Goal: Information Seeking & Learning: Learn about a topic

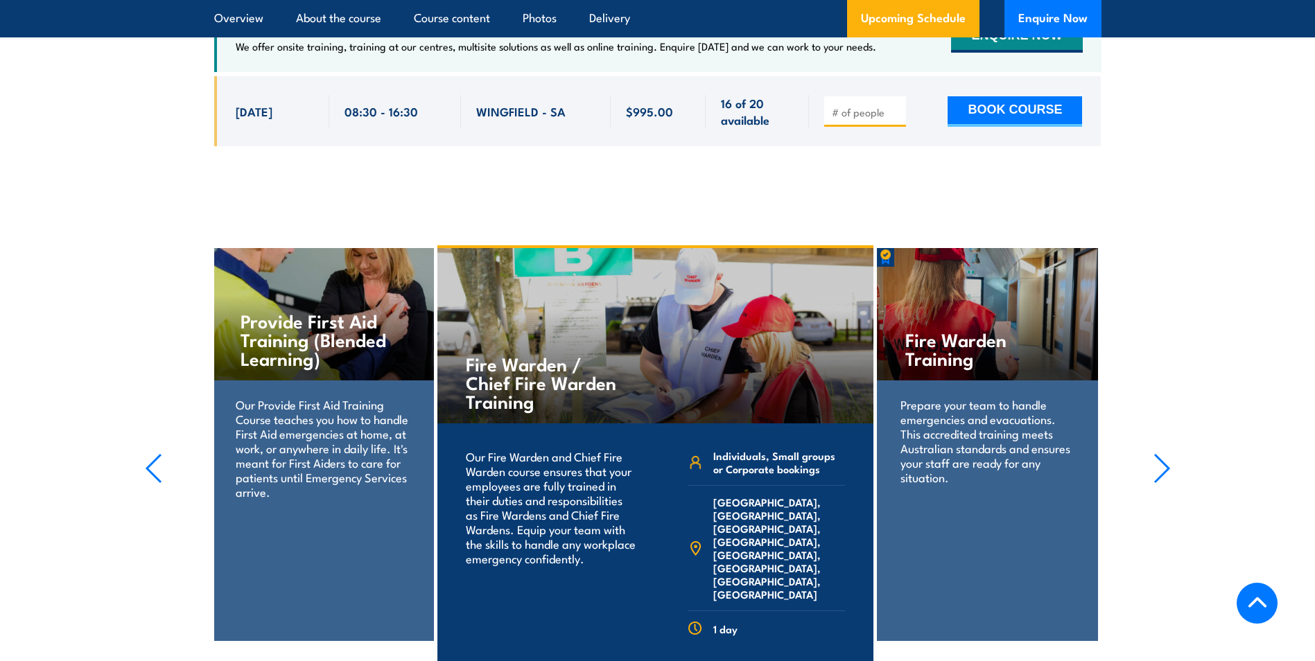
scroll to position [2426, 0]
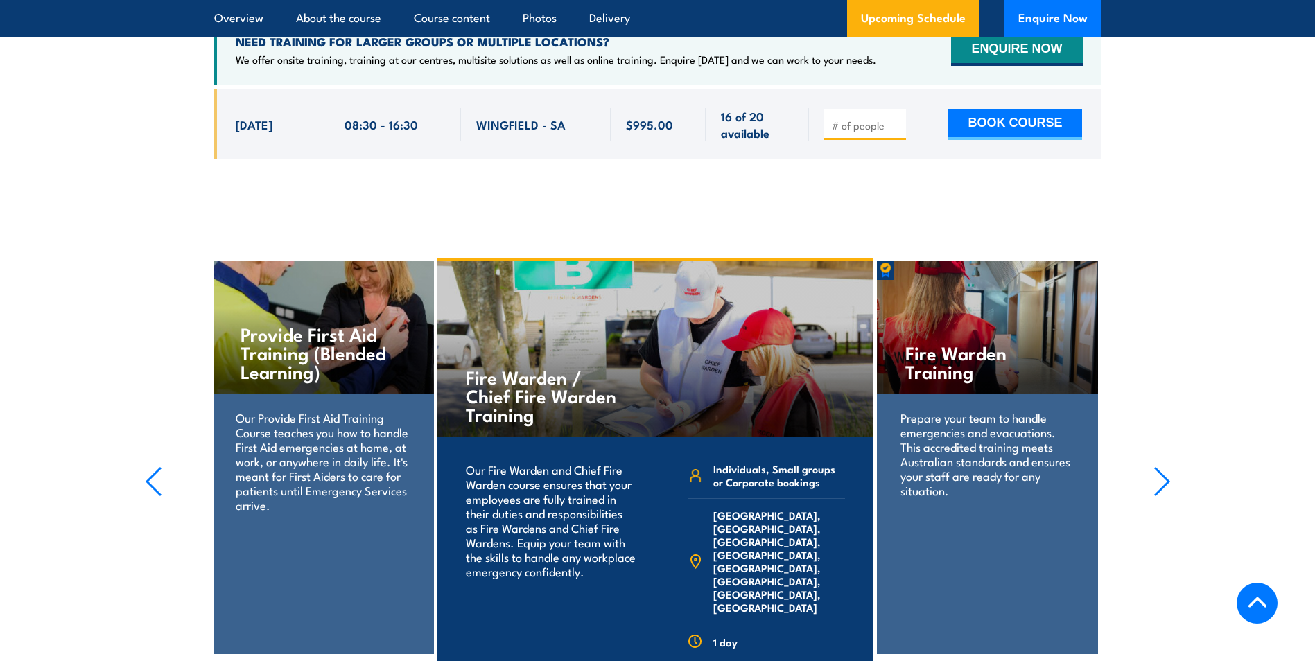
click at [149, 497] on icon "button" at bounding box center [153, 481] width 17 height 30
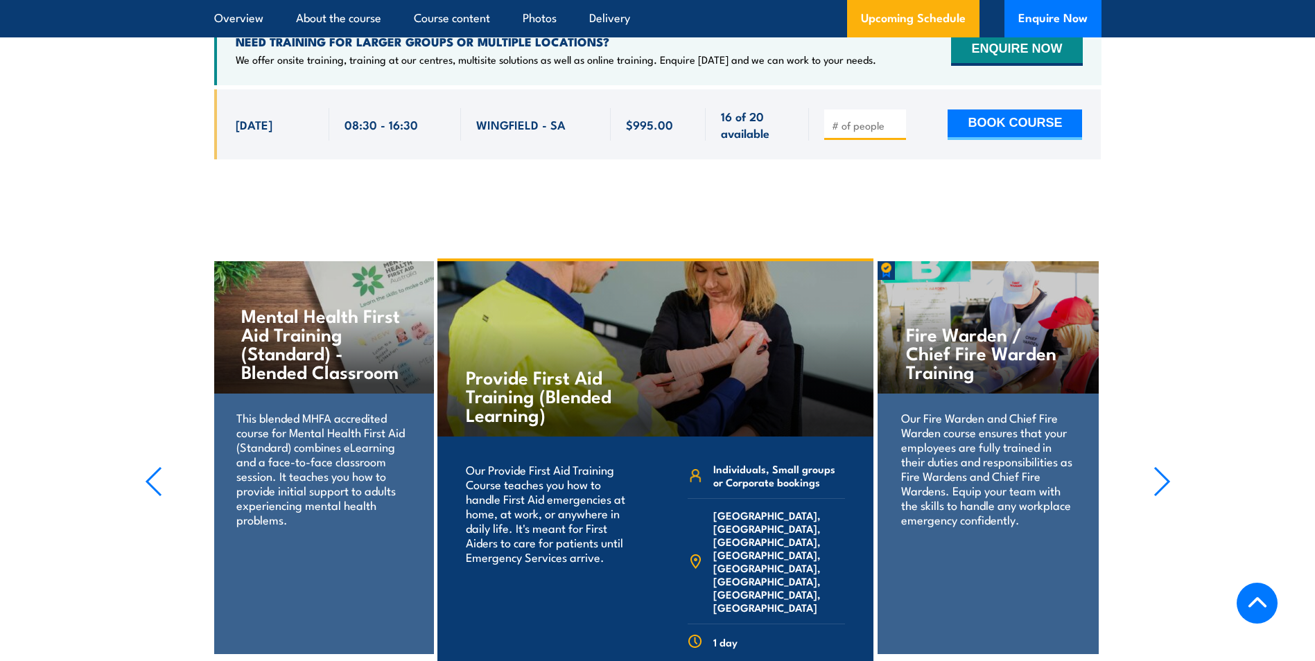
click at [150, 497] on icon "button" at bounding box center [153, 481] width 17 height 30
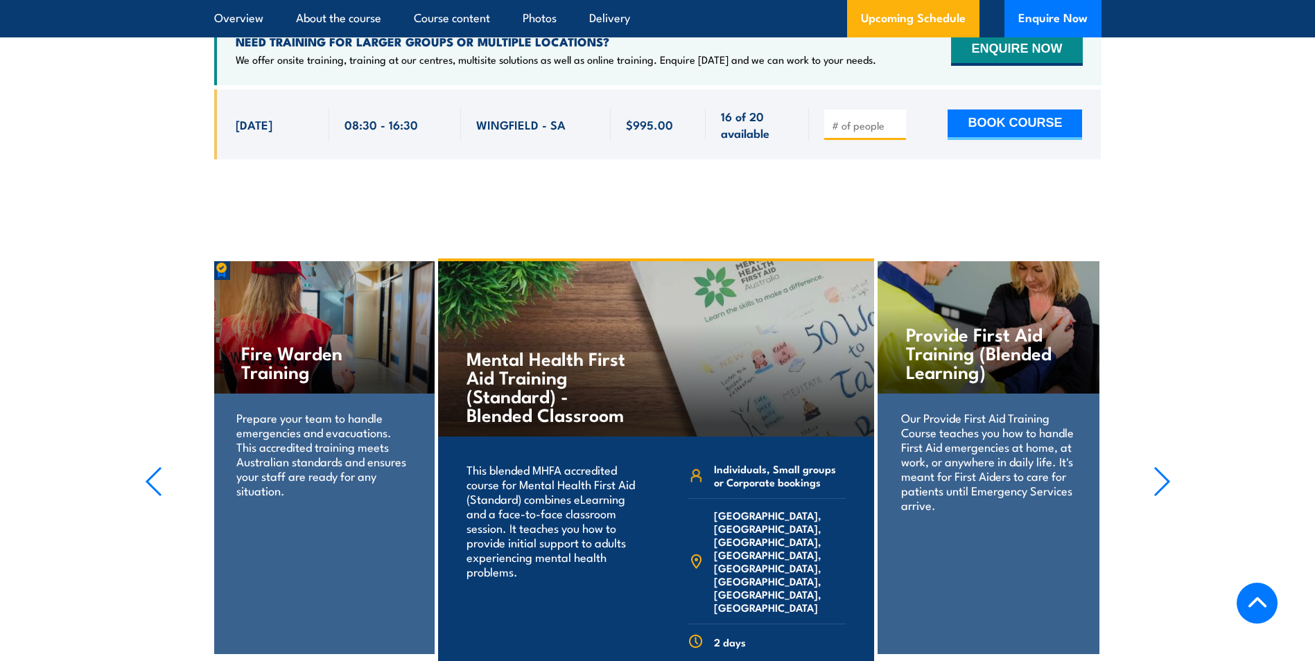
click at [151, 497] on icon "button" at bounding box center [153, 481] width 17 height 30
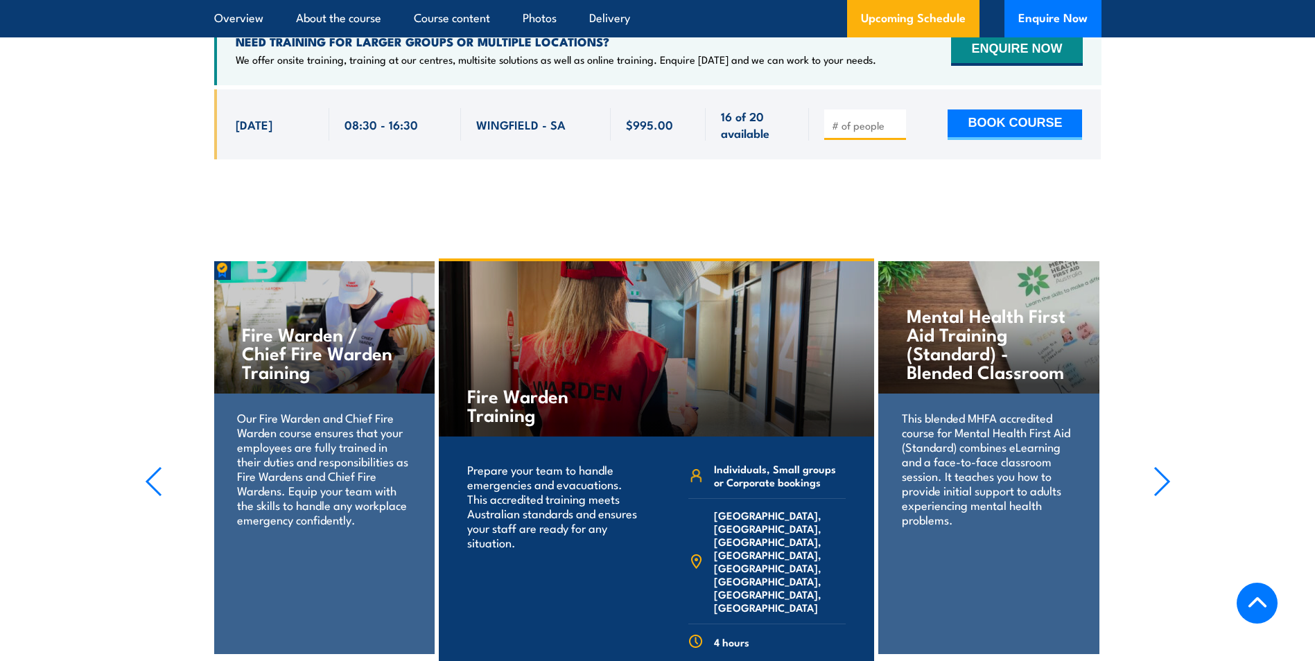
click at [151, 497] on icon "button" at bounding box center [153, 481] width 17 height 30
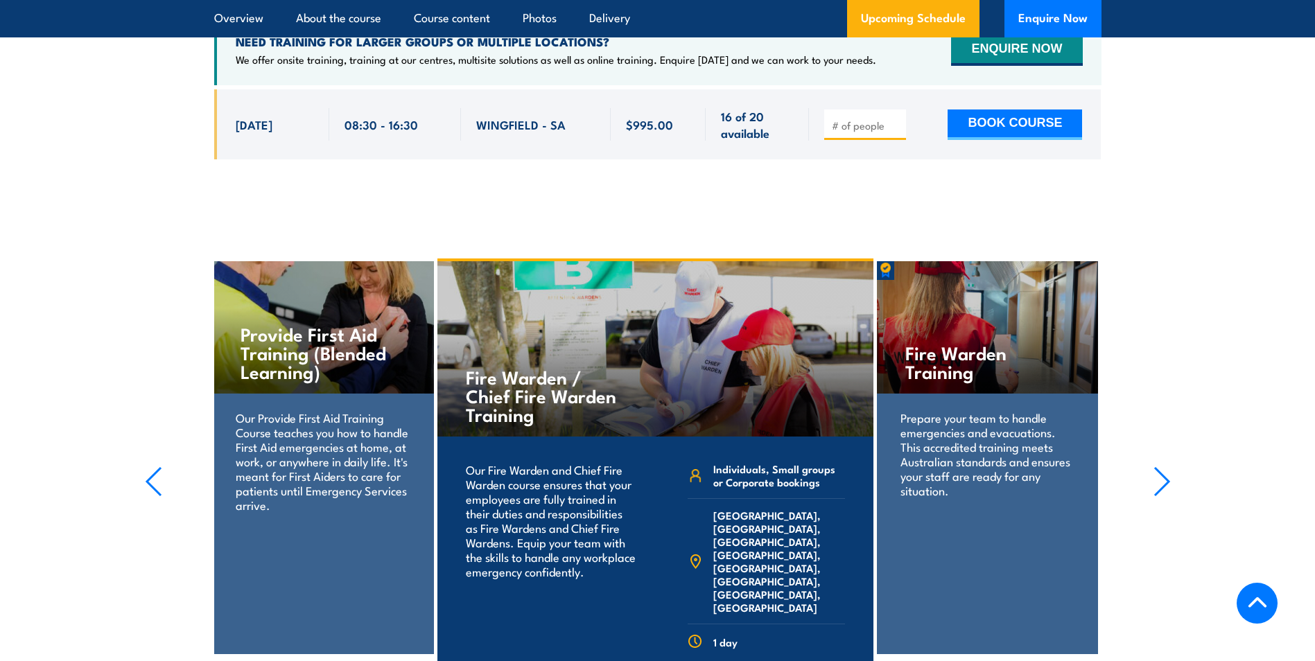
click at [151, 497] on icon "button" at bounding box center [153, 481] width 17 height 30
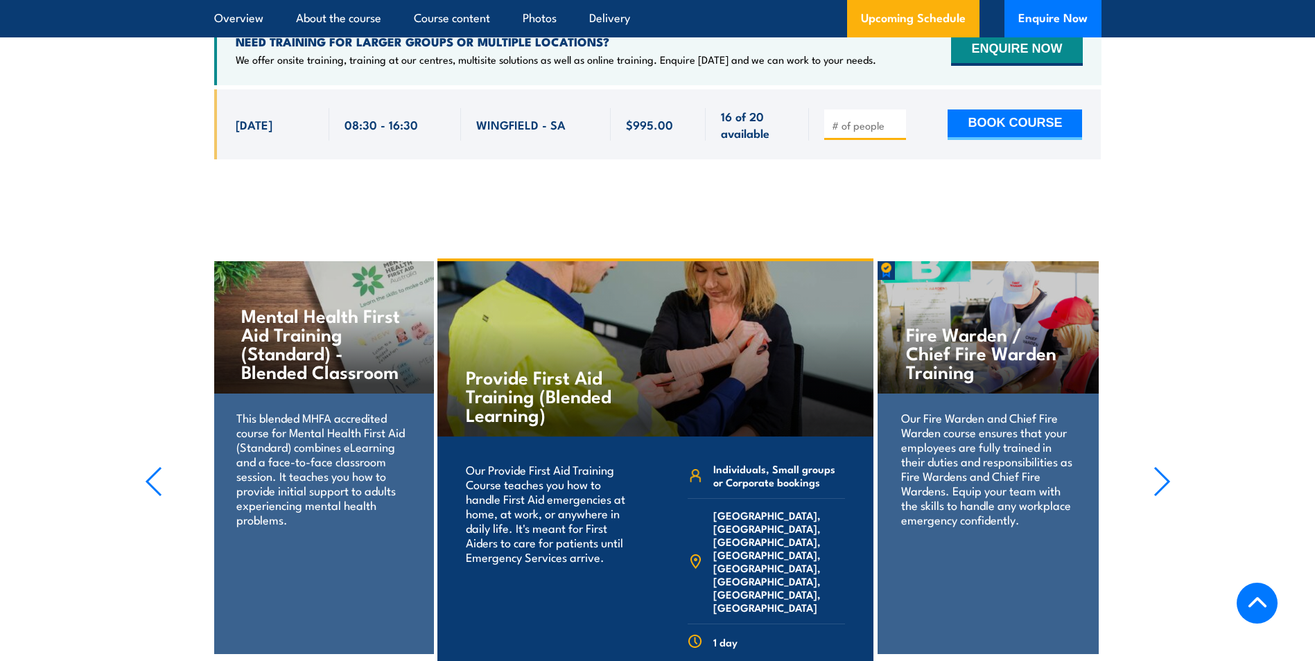
click at [151, 497] on icon "button" at bounding box center [153, 481] width 17 height 30
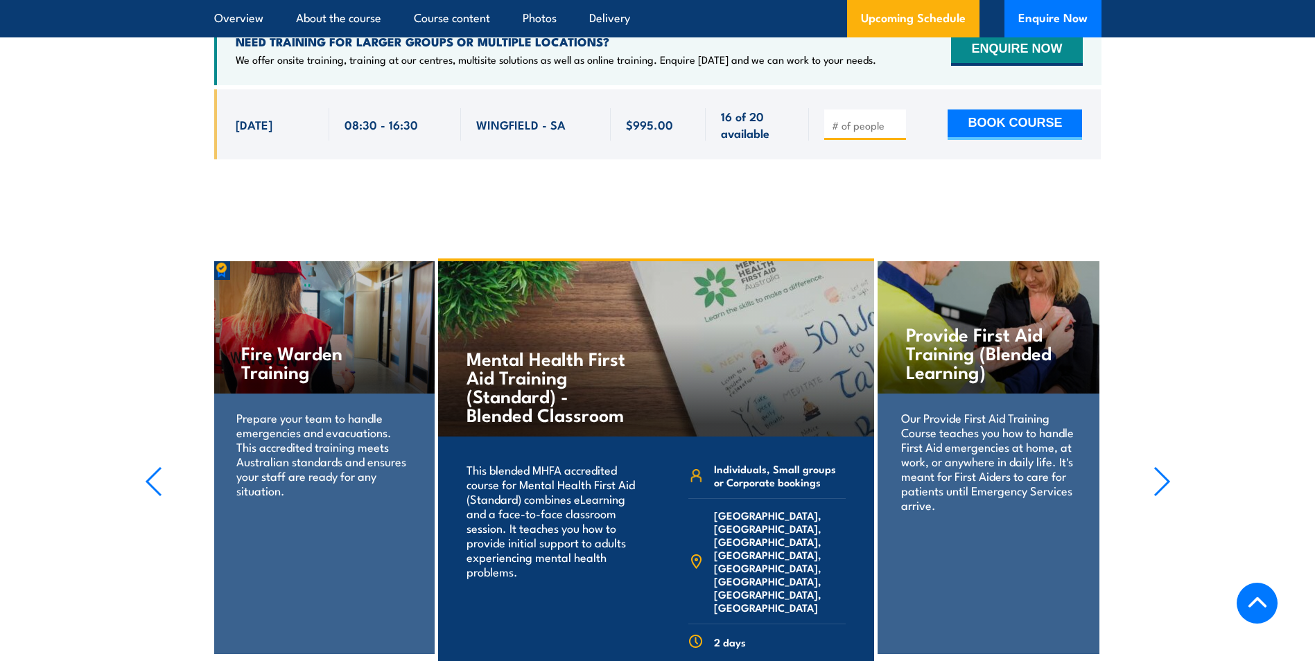
click at [151, 497] on icon "button" at bounding box center [153, 481] width 17 height 30
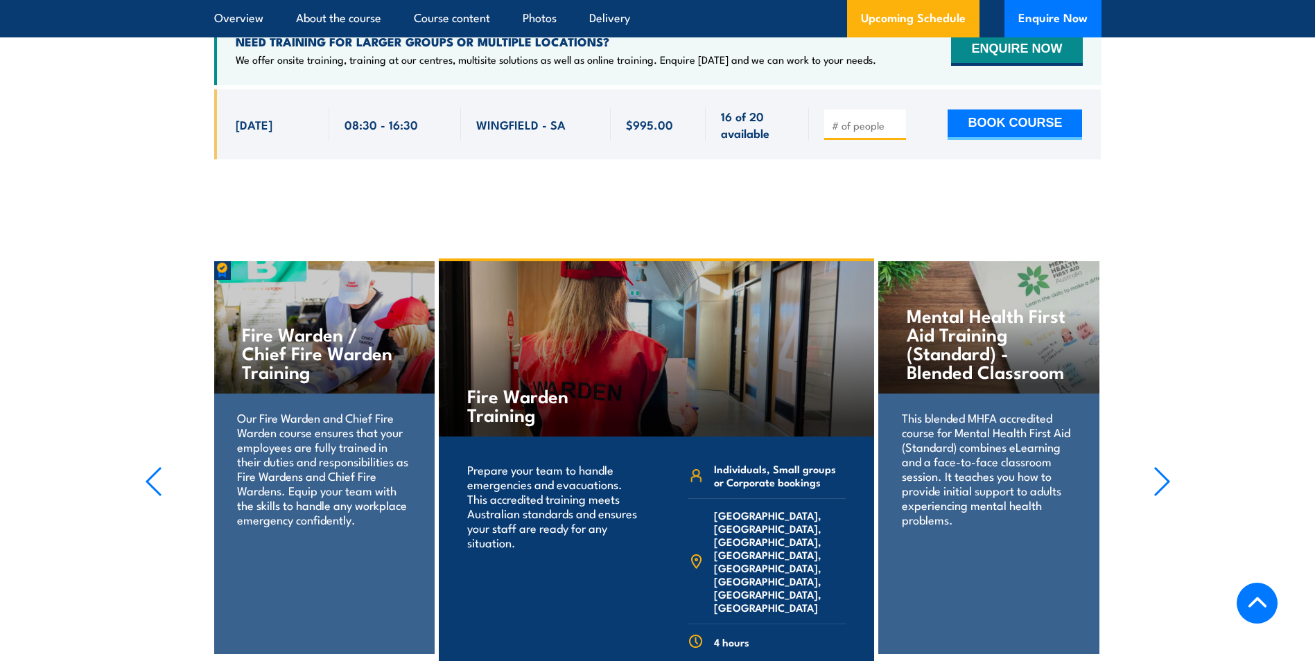
click at [151, 497] on icon "button" at bounding box center [153, 481] width 17 height 30
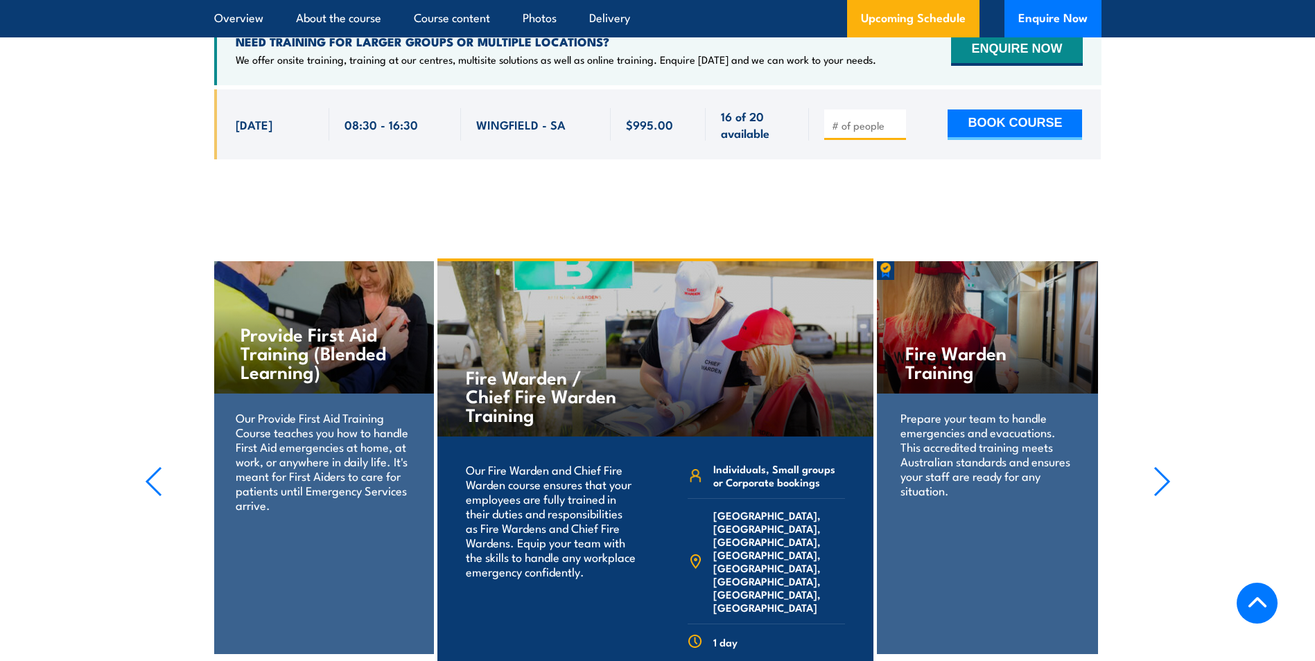
click at [151, 497] on icon "button" at bounding box center [153, 481] width 17 height 30
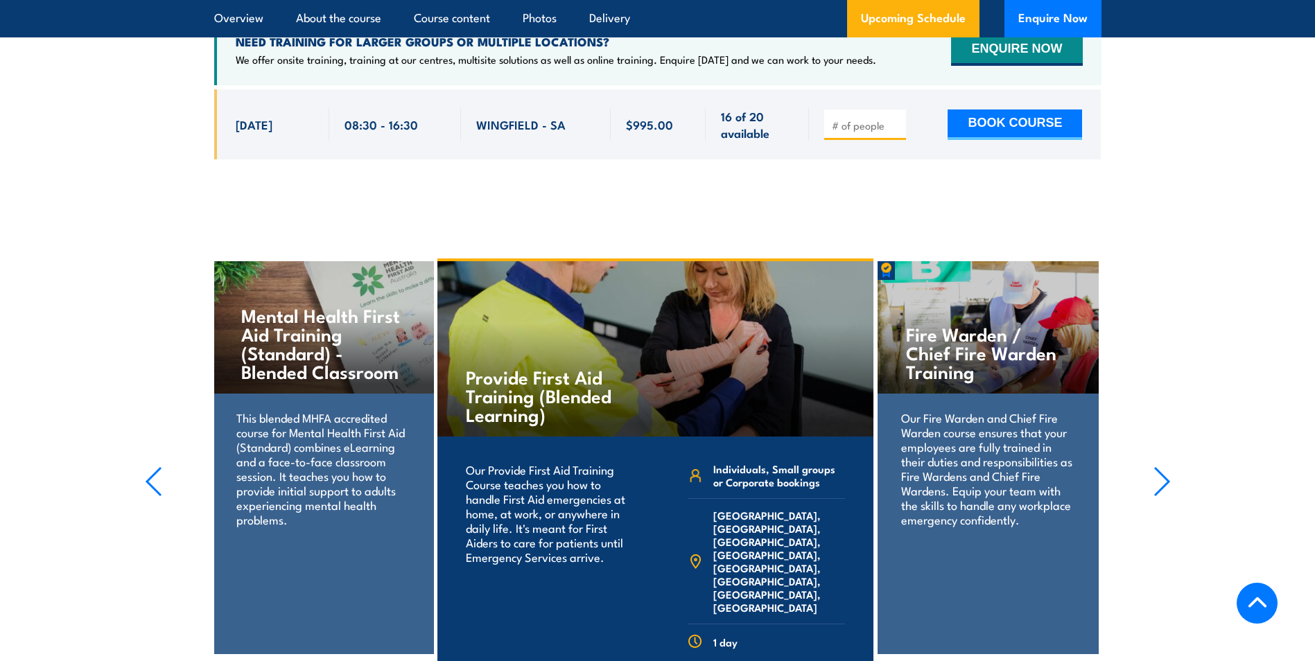
click at [151, 497] on icon "button" at bounding box center [153, 481] width 17 height 30
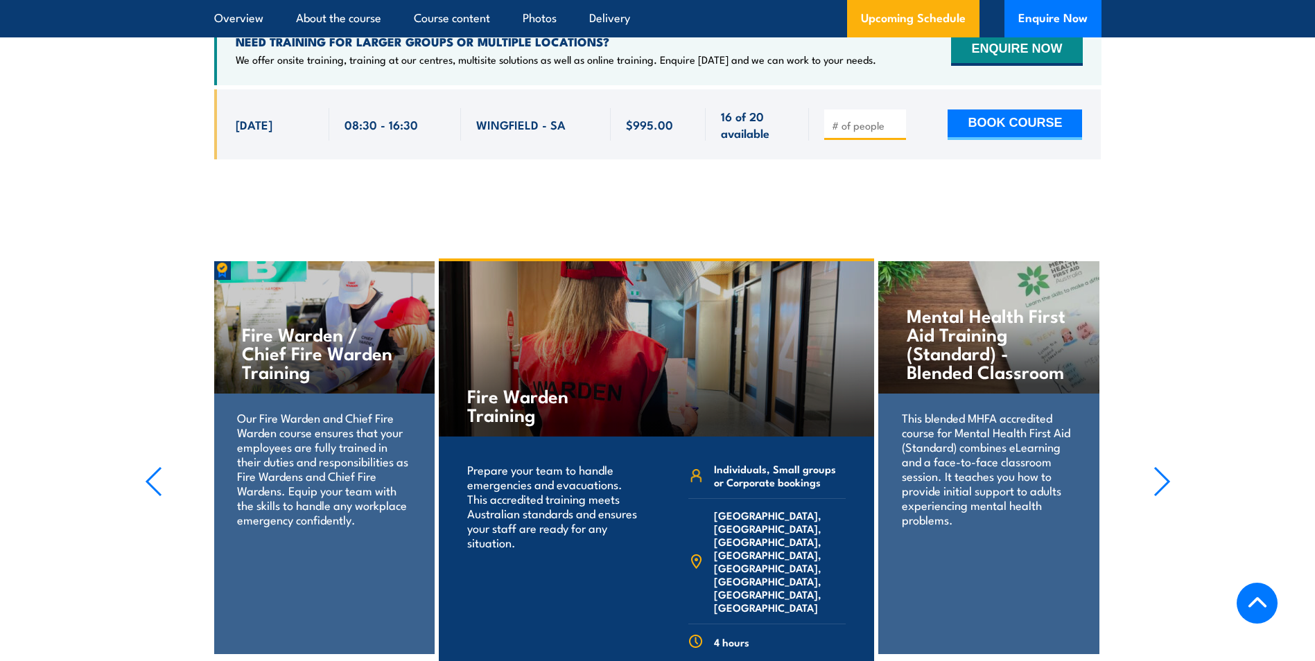
click at [151, 497] on icon "button" at bounding box center [153, 481] width 17 height 30
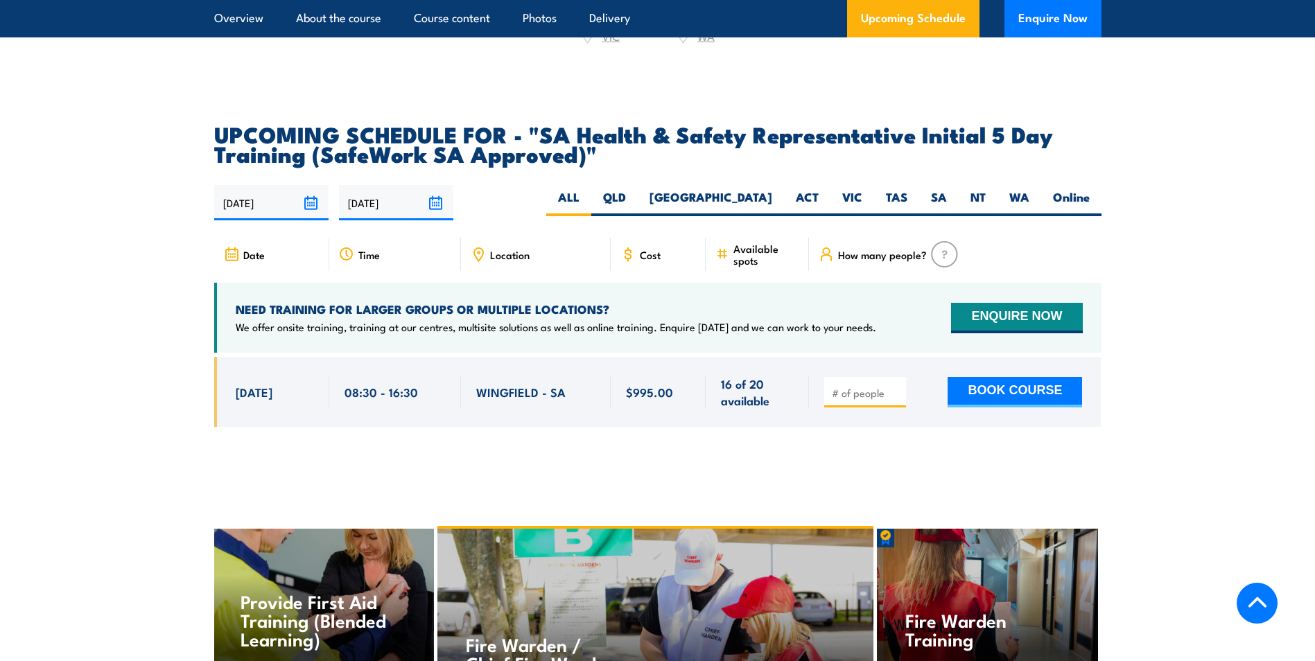
scroll to position [2079, 0]
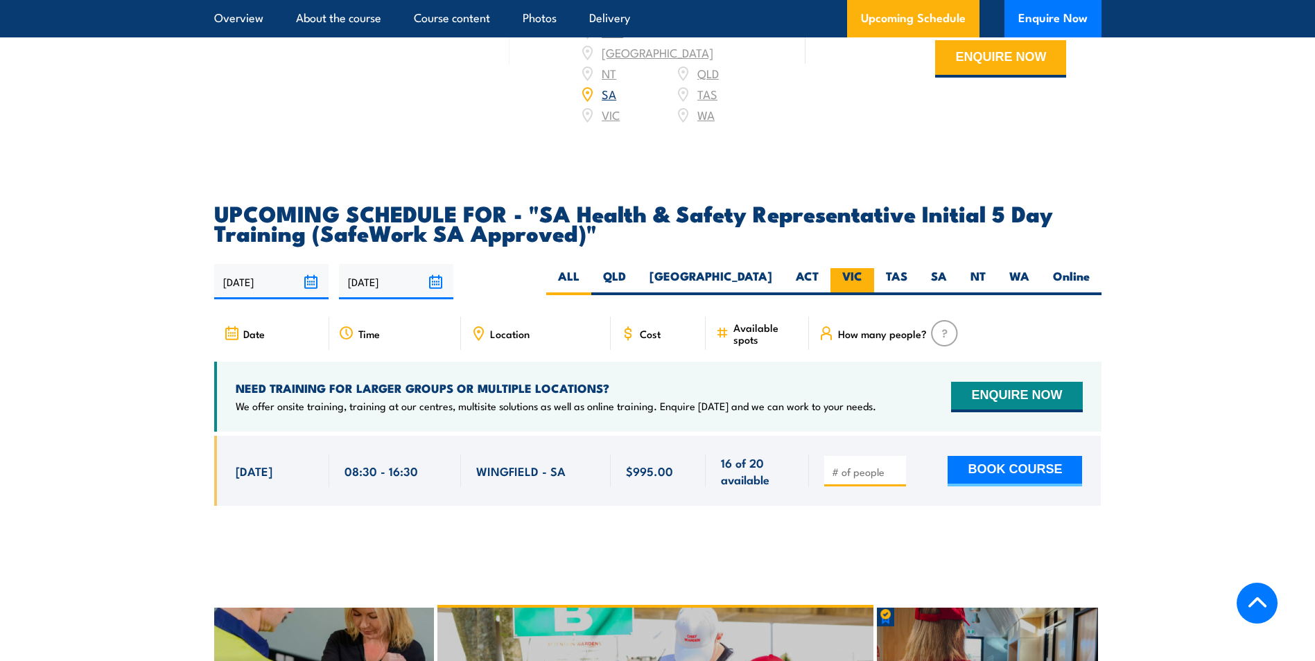
drag, startPoint x: 857, startPoint y: 290, endPoint x: 861, endPoint y: 299, distance: 9.0
click at [857, 290] on label "VIC" at bounding box center [852, 281] width 44 height 27
click at [862, 277] on input "VIC" at bounding box center [866, 272] width 9 height 9
radio input "true"
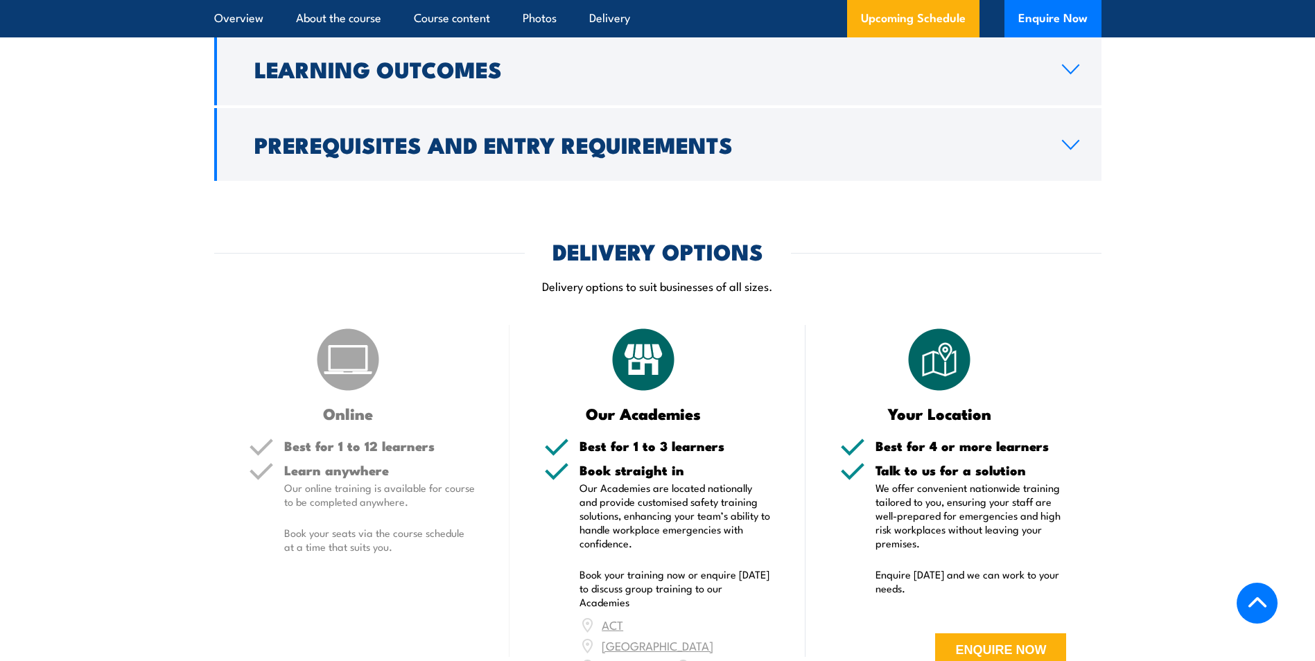
scroll to position [1543, 0]
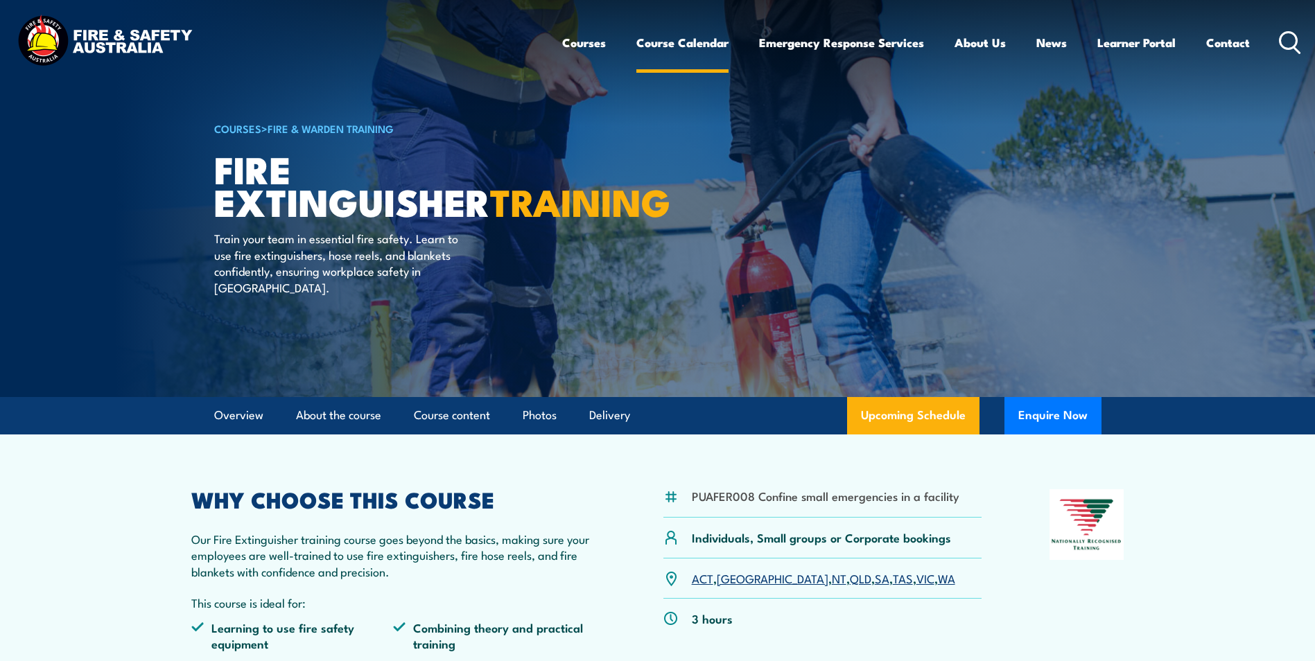
click at [667, 43] on link "Course Calendar" at bounding box center [682, 42] width 92 height 37
click at [688, 42] on link "Course Calendar" at bounding box center [682, 42] width 92 height 37
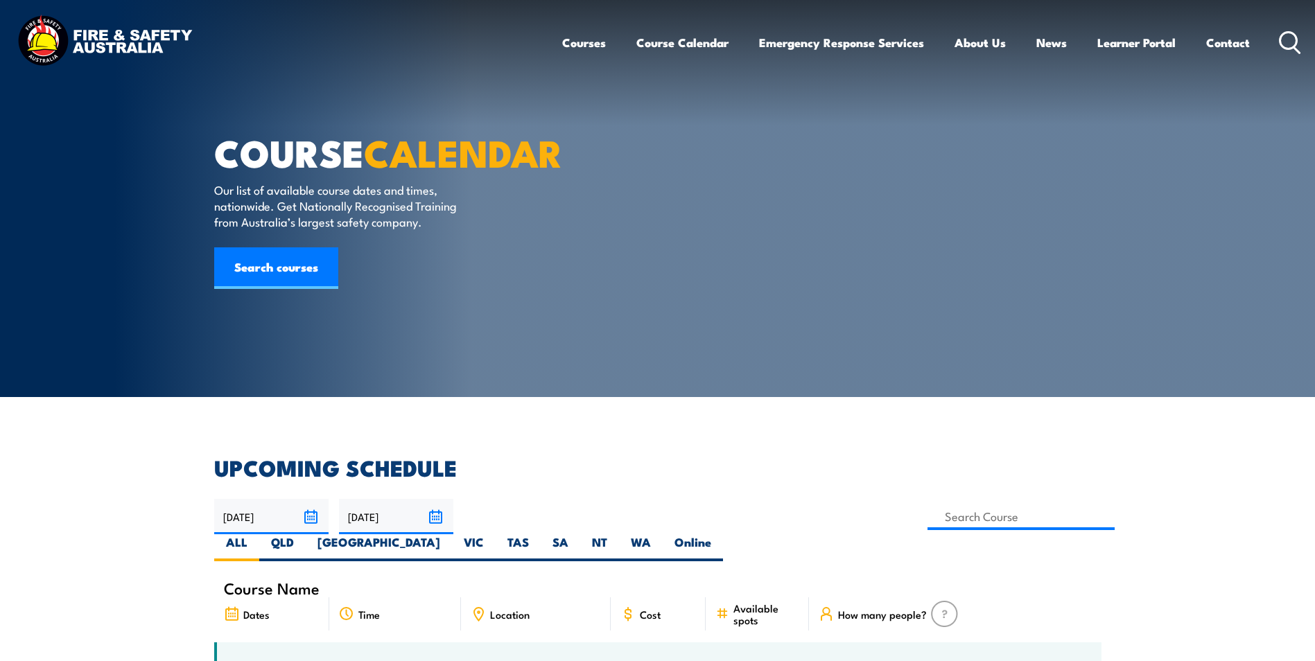
scroll to position [69, 0]
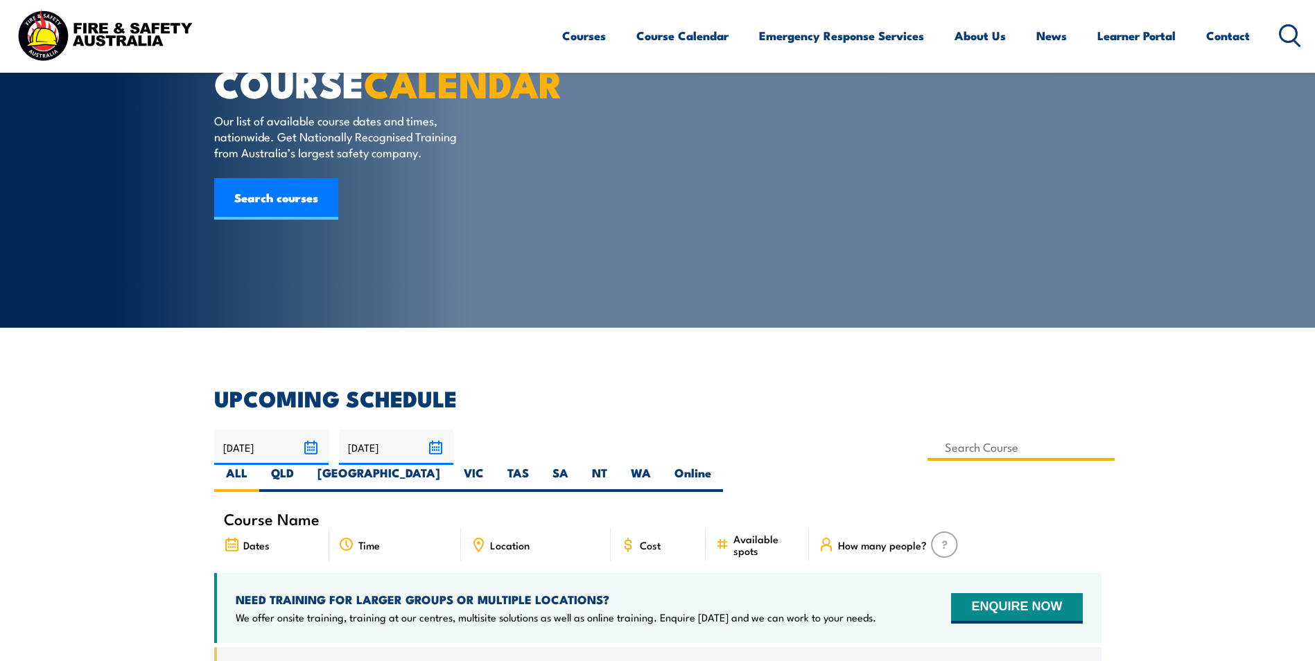
click at [927, 446] on input at bounding box center [1021, 447] width 188 height 27
type input "Health and Safety Committee Training"
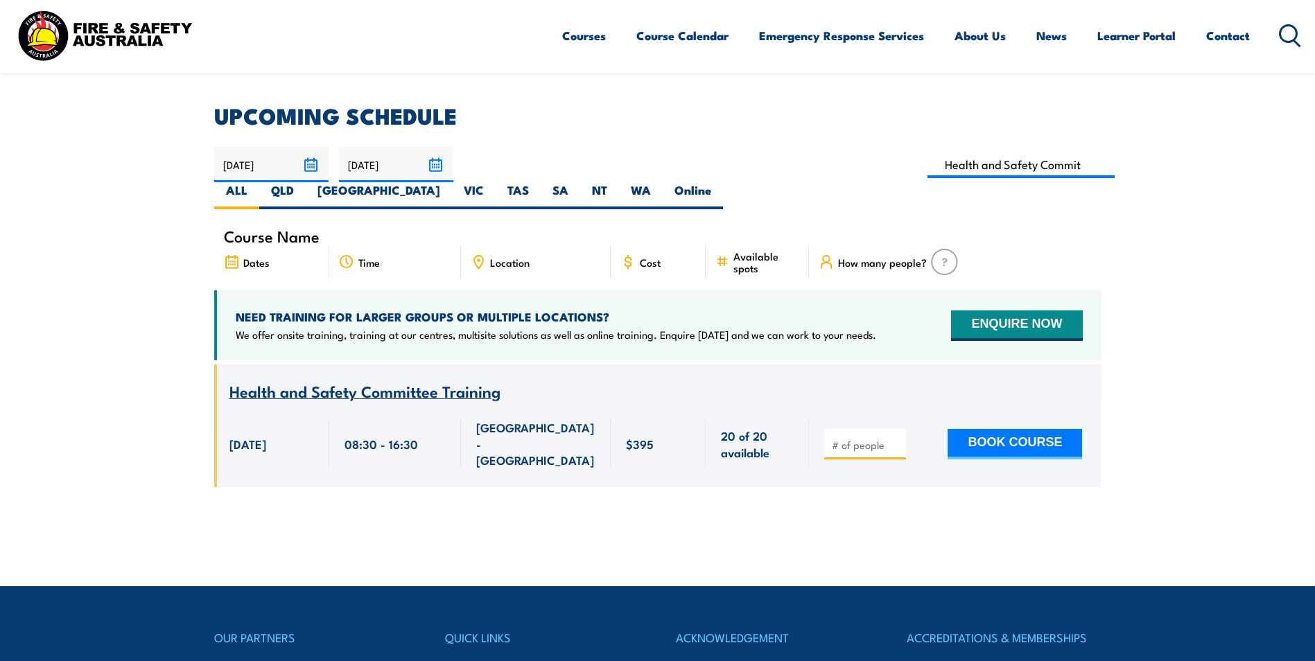
scroll to position [319, 0]
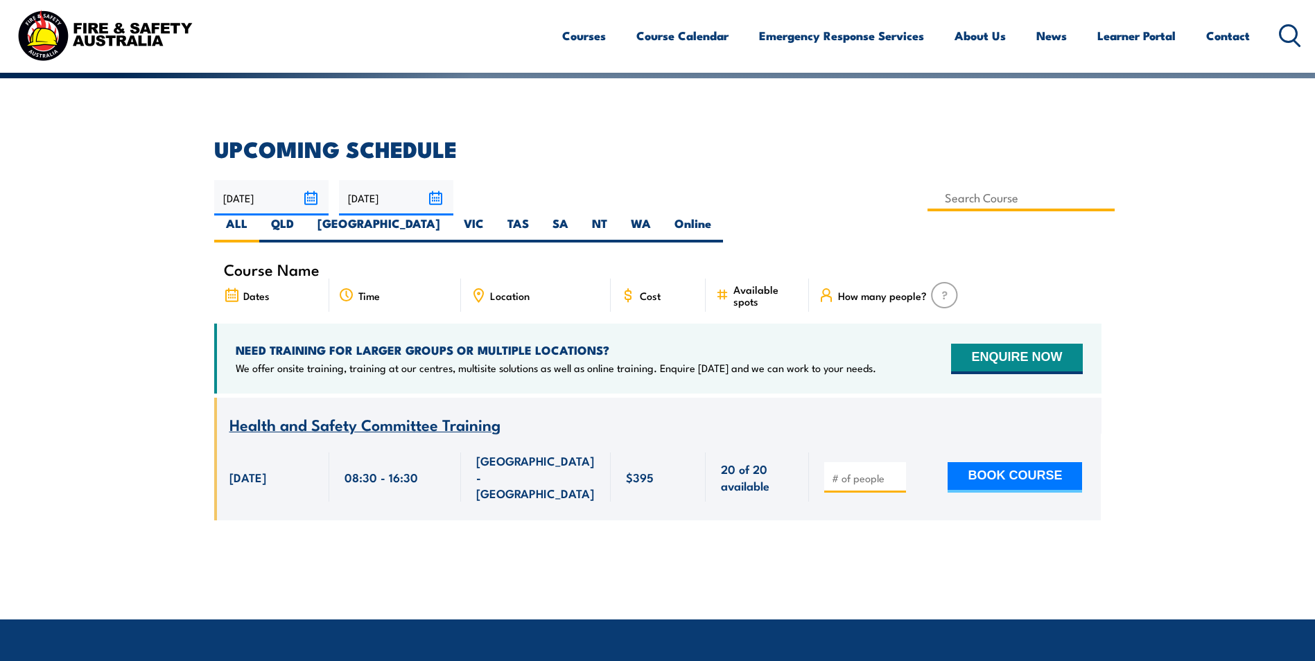
click at [927, 203] on input at bounding box center [1021, 197] width 188 height 27
type input "Safety For Leaders Training"
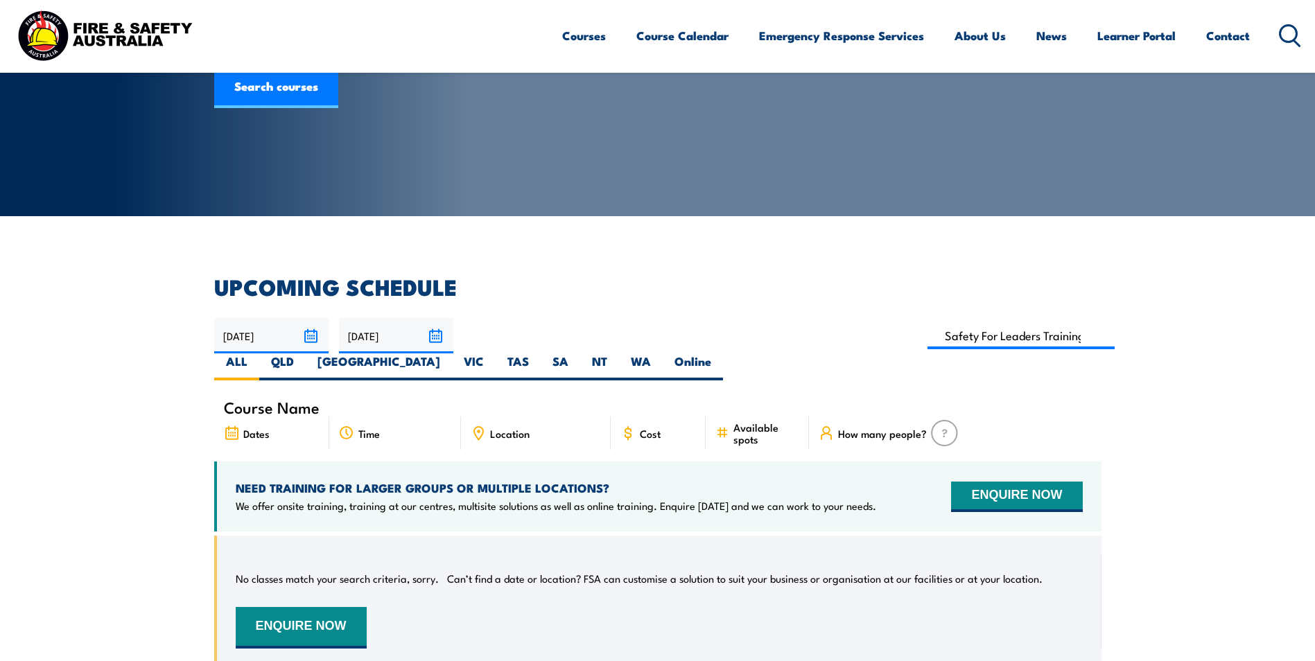
scroll to position [180, 0]
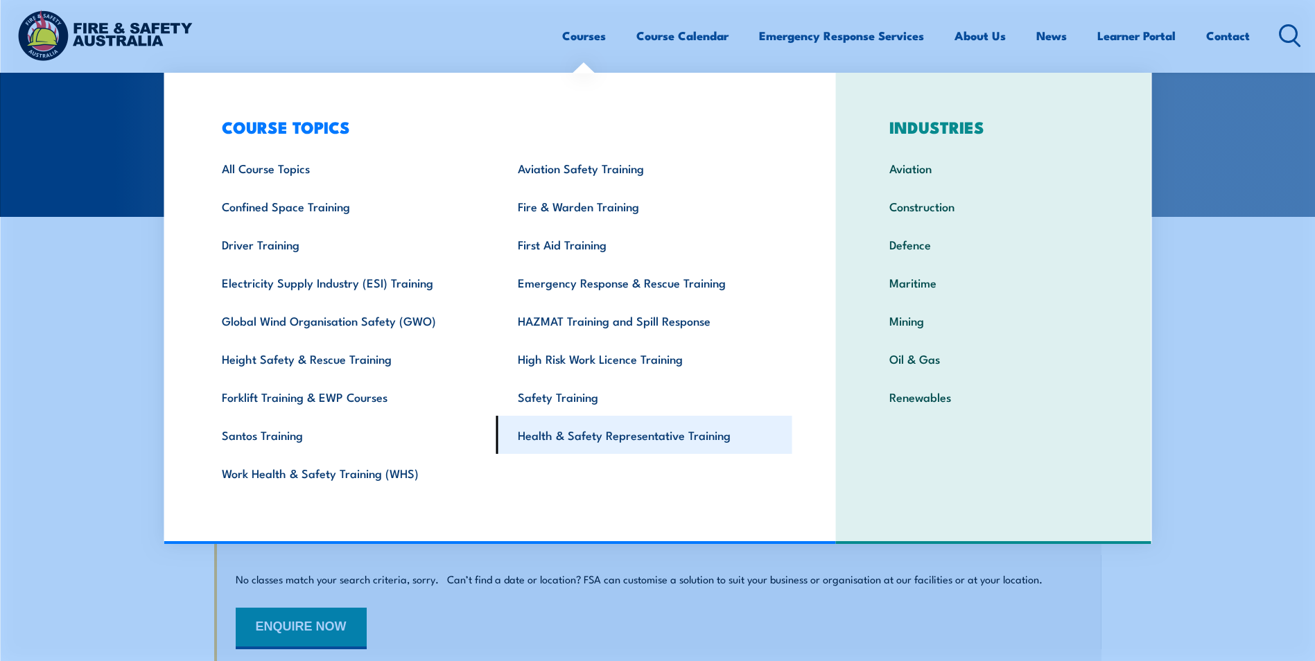
click at [565, 428] on link "Health & Safety Representative Training" at bounding box center [644, 435] width 296 height 38
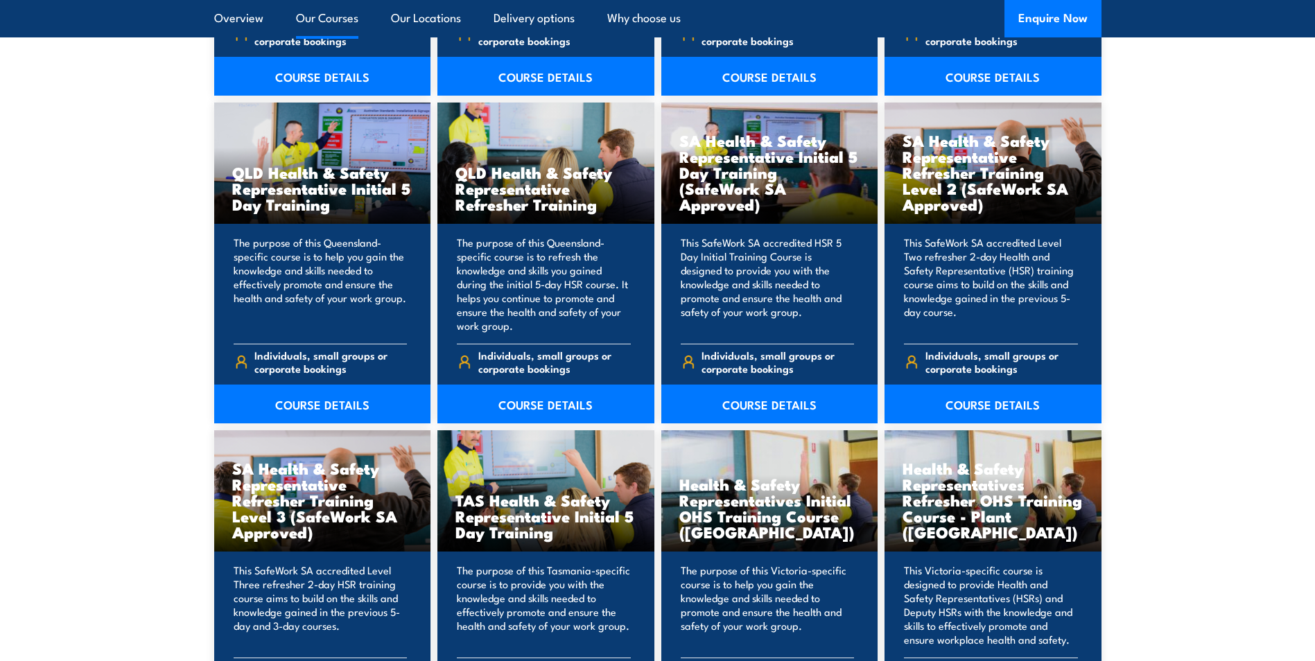
scroll to position [1733, 0]
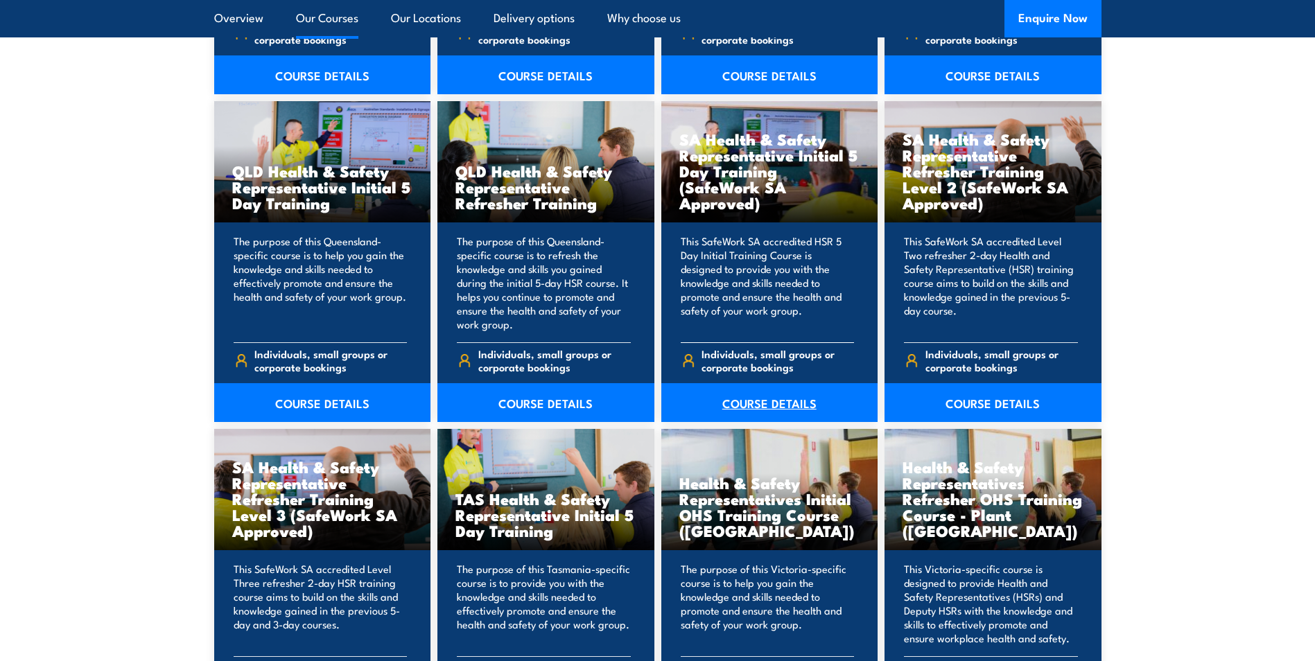
click at [753, 404] on link "COURSE DETAILS" at bounding box center [769, 402] width 217 height 39
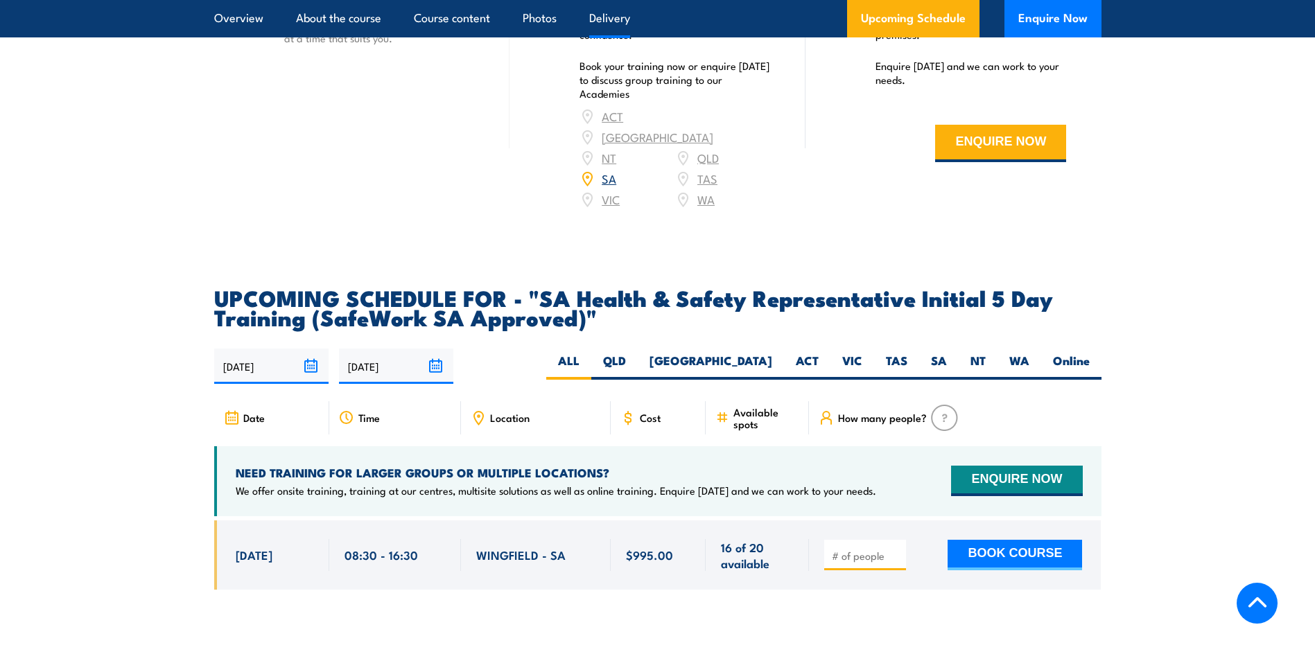
scroll to position [2218, 0]
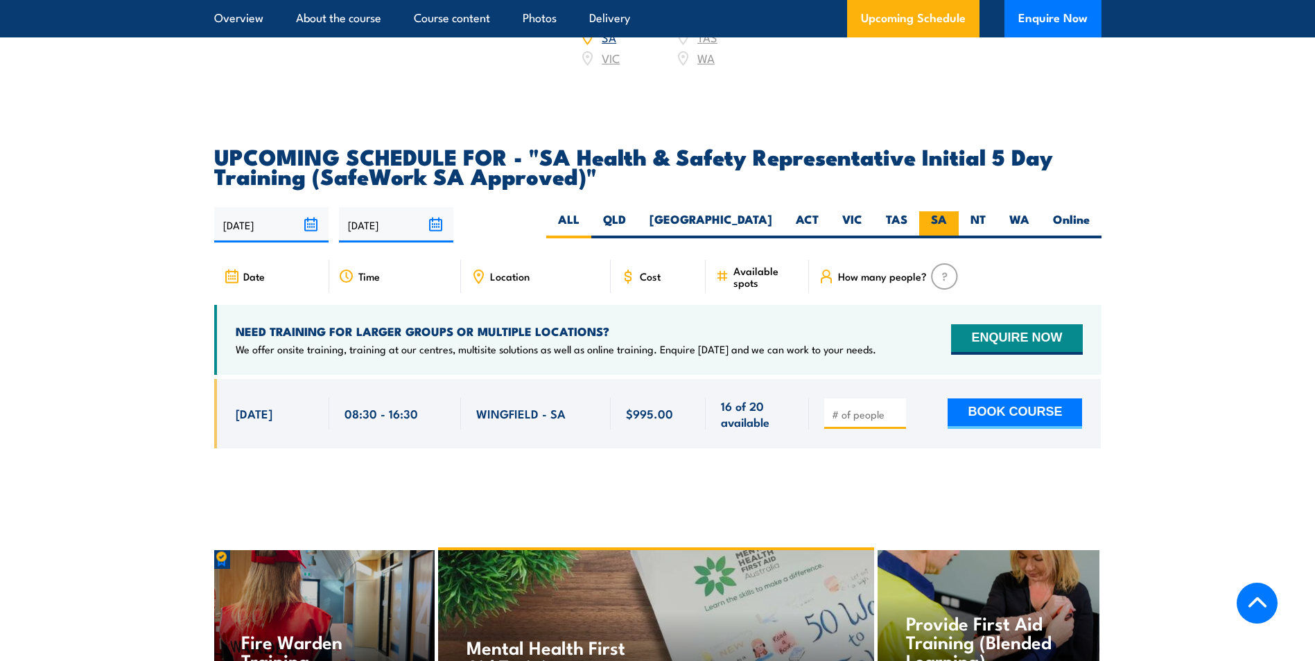
click at [942, 236] on label "SA" at bounding box center [939, 224] width 40 height 27
click at [947, 220] on input "SA" at bounding box center [951, 215] width 9 height 9
radio input "true"
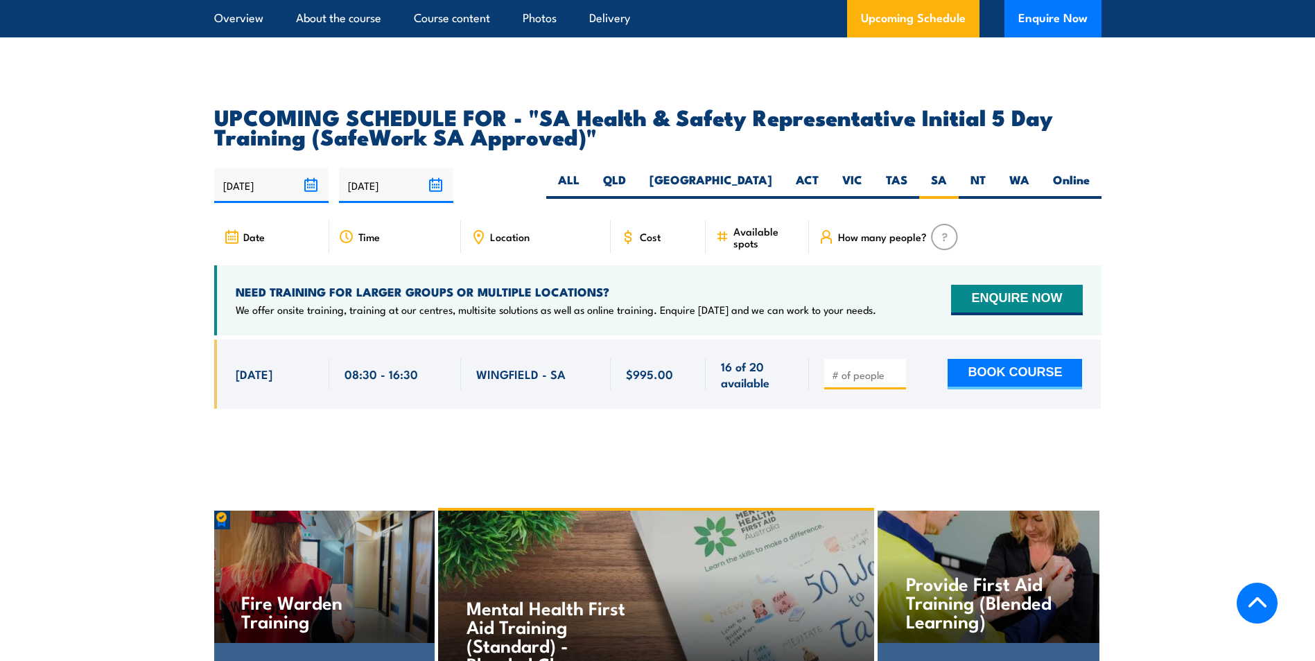
scroll to position [2236, 0]
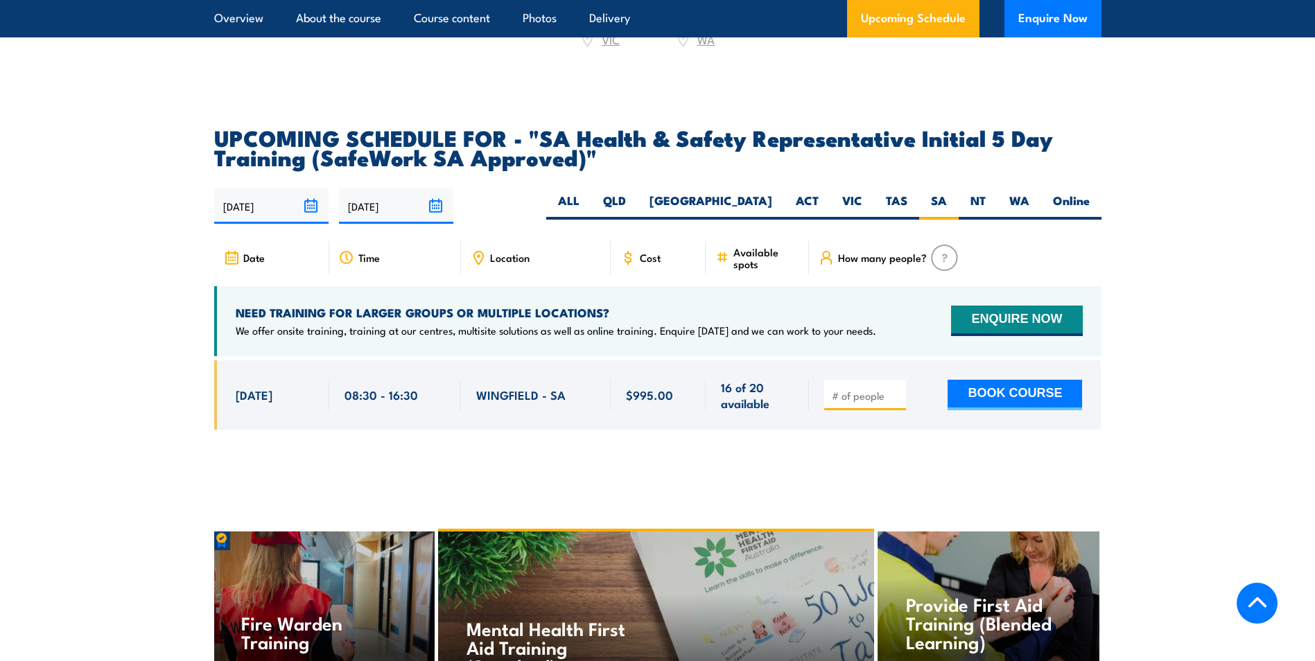
click at [435, 217] on input "28/02/2026" at bounding box center [396, 206] width 114 height 35
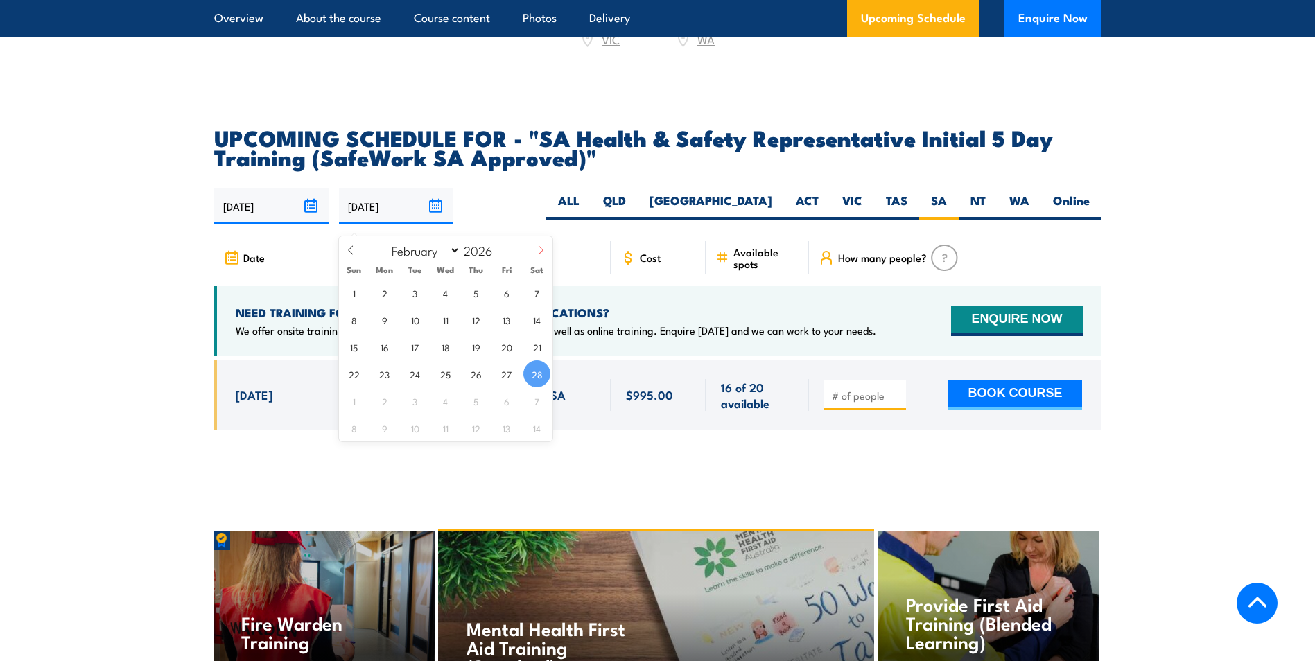
click at [543, 251] on icon at bounding box center [541, 250] width 10 height 10
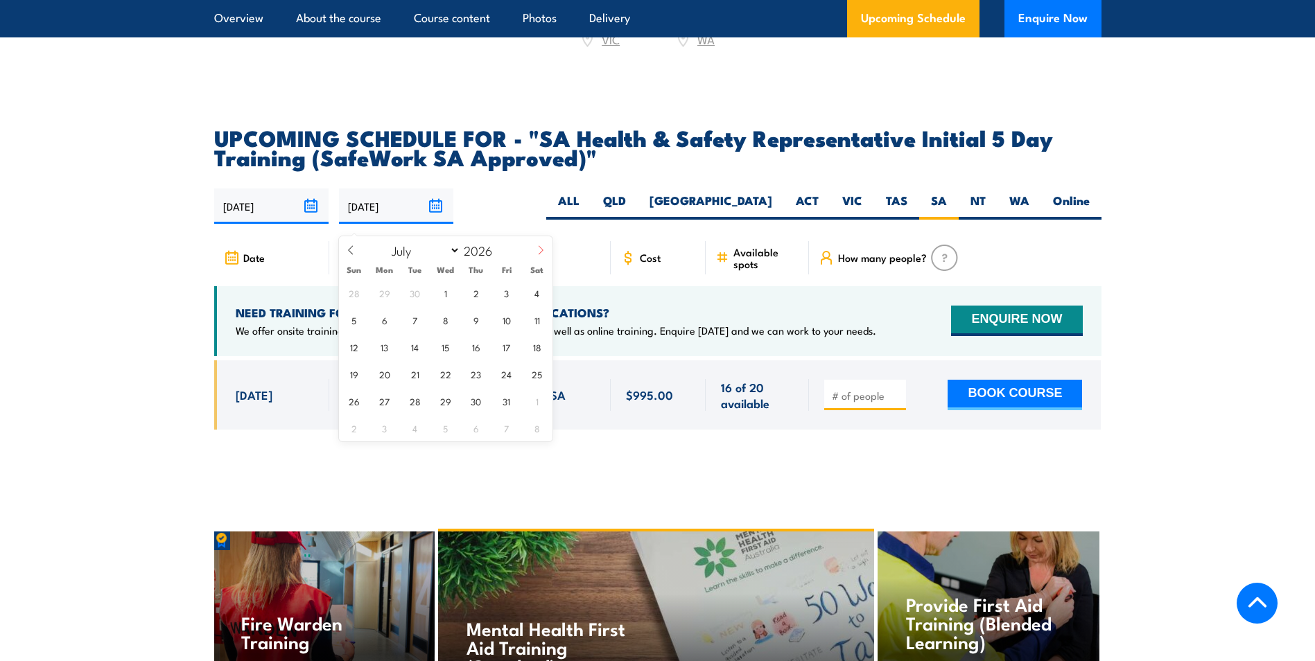
click at [543, 251] on icon at bounding box center [541, 250] width 10 height 10
select select "8"
click at [413, 298] on span "1" at bounding box center [414, 292] width 27 height 27
type input "01/09/2026"
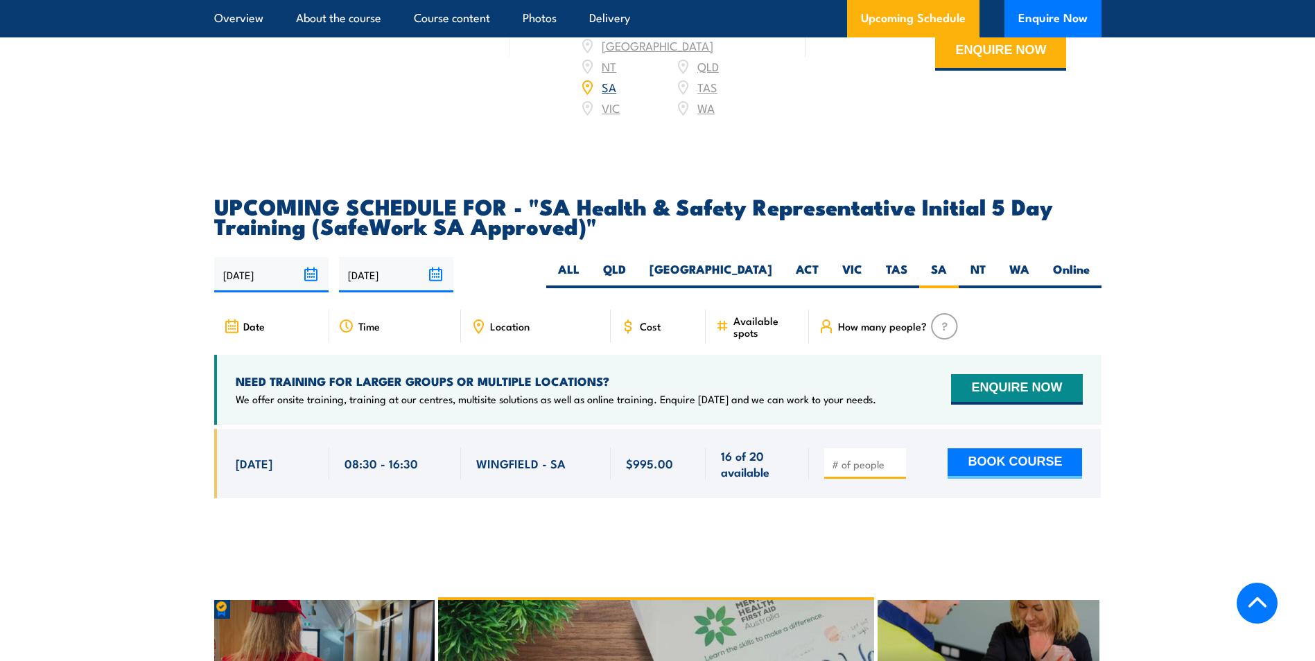
scroll to position [2167, 0]
click at [1064, 288] on label "Online" at bounding box center [1071, 275] width 60 height 27
click at [1089, 271] on input "Online" at bounding box center [1093, 266] width 9 height 9
radio input "true"
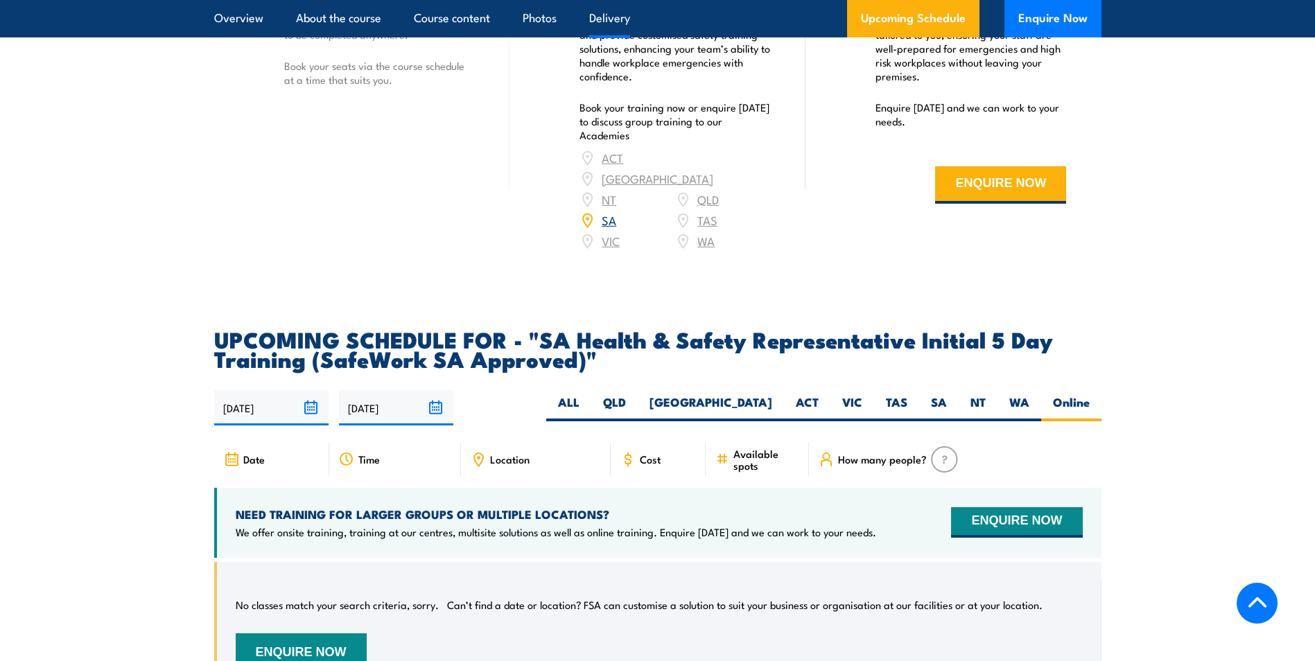
scroll to position [2028, 0]
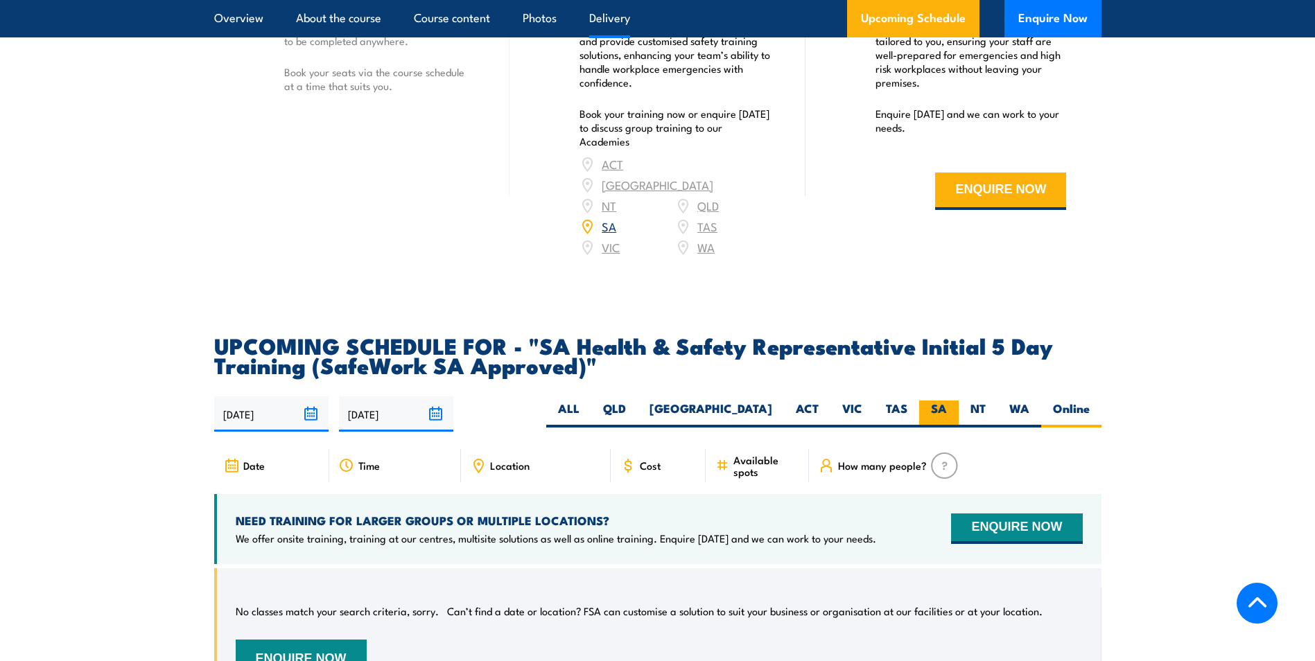
click at [937, 419] on label "SA" at bounding box center [939, 414] width 40 height 27
click at [947, 410] on input "SA" at bounding box center [951, 405] width 9 height 9
radio input "true"
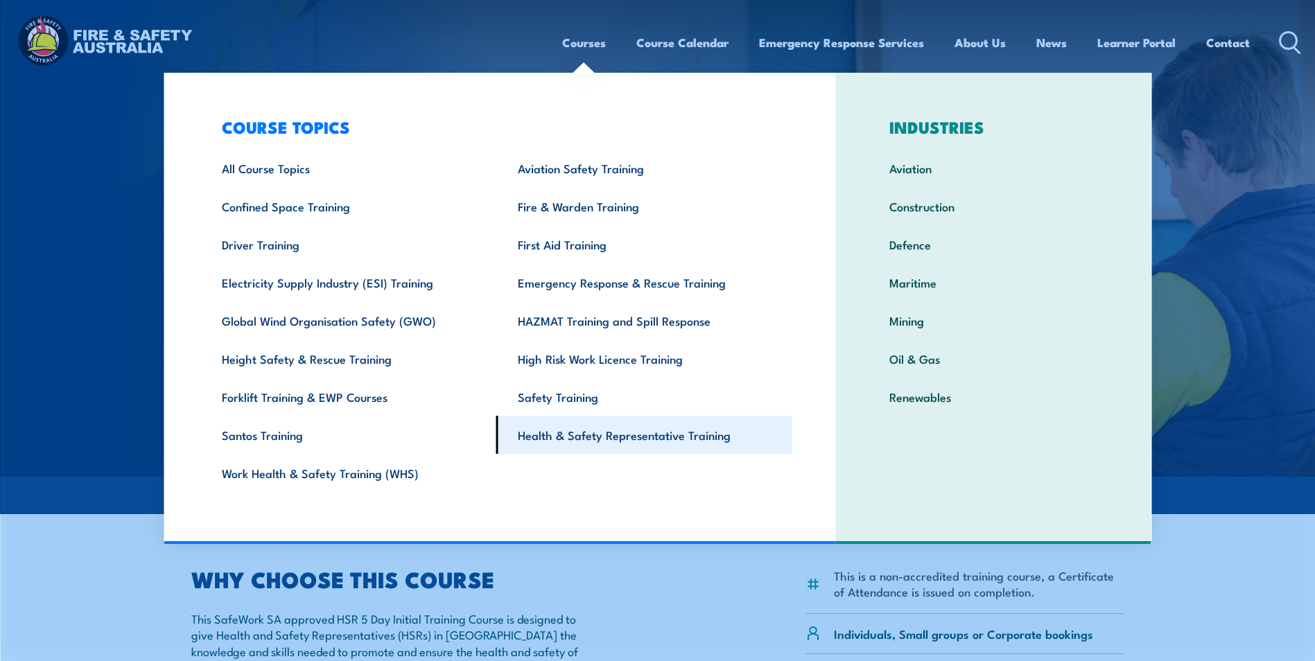
click at [589, 435] on link "Health & Safety Representative Training" at bounding box center [644, 435] width 296 height 38
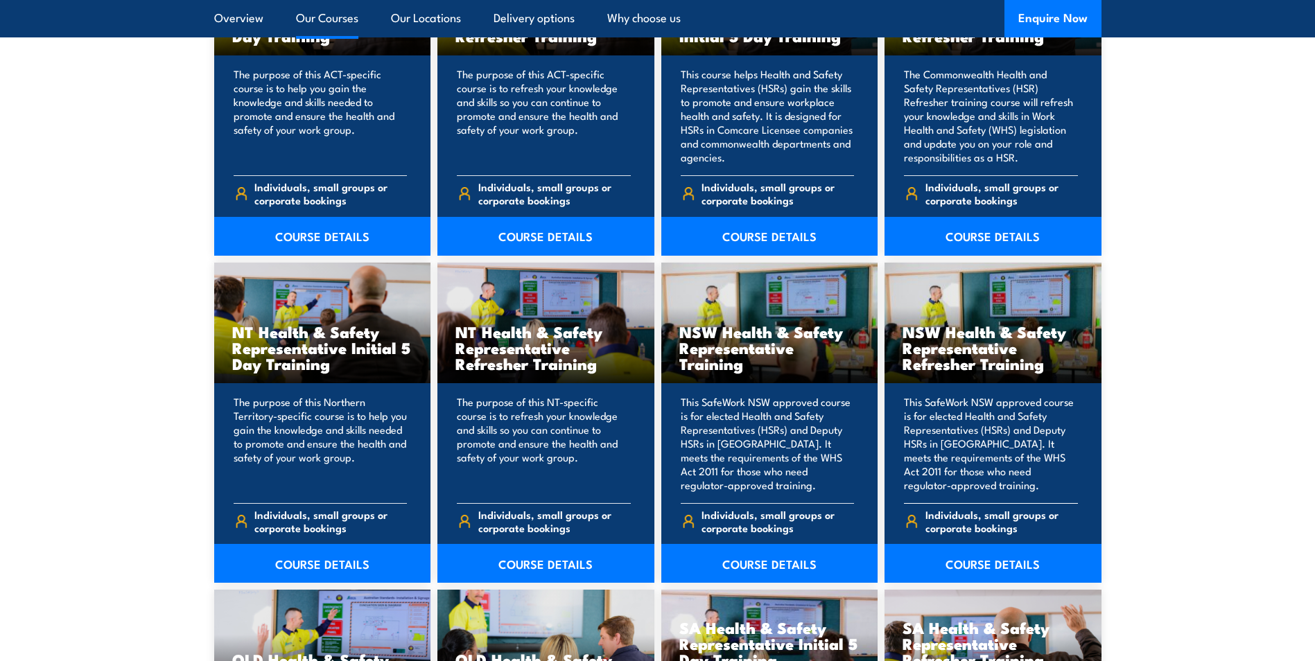
scroll to position [1247, 0]
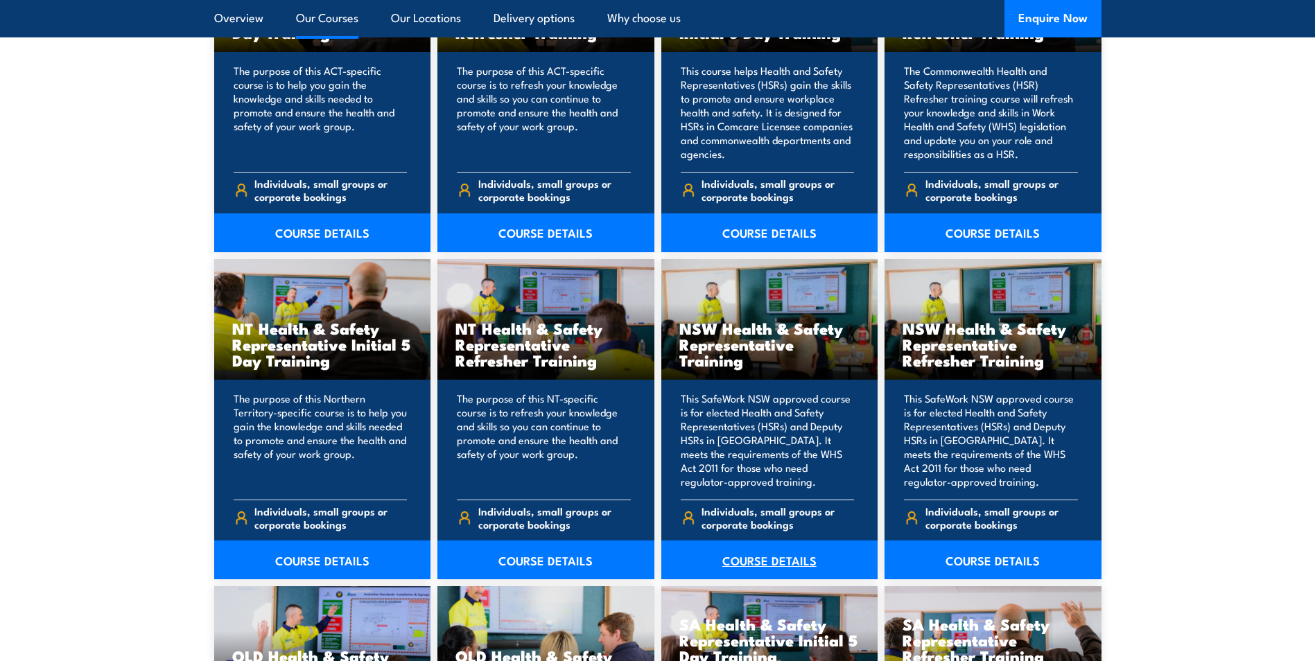
click at [756, 552] on link "COURSE DETAILS" at bounding box center [769, 560] width 217 height 39
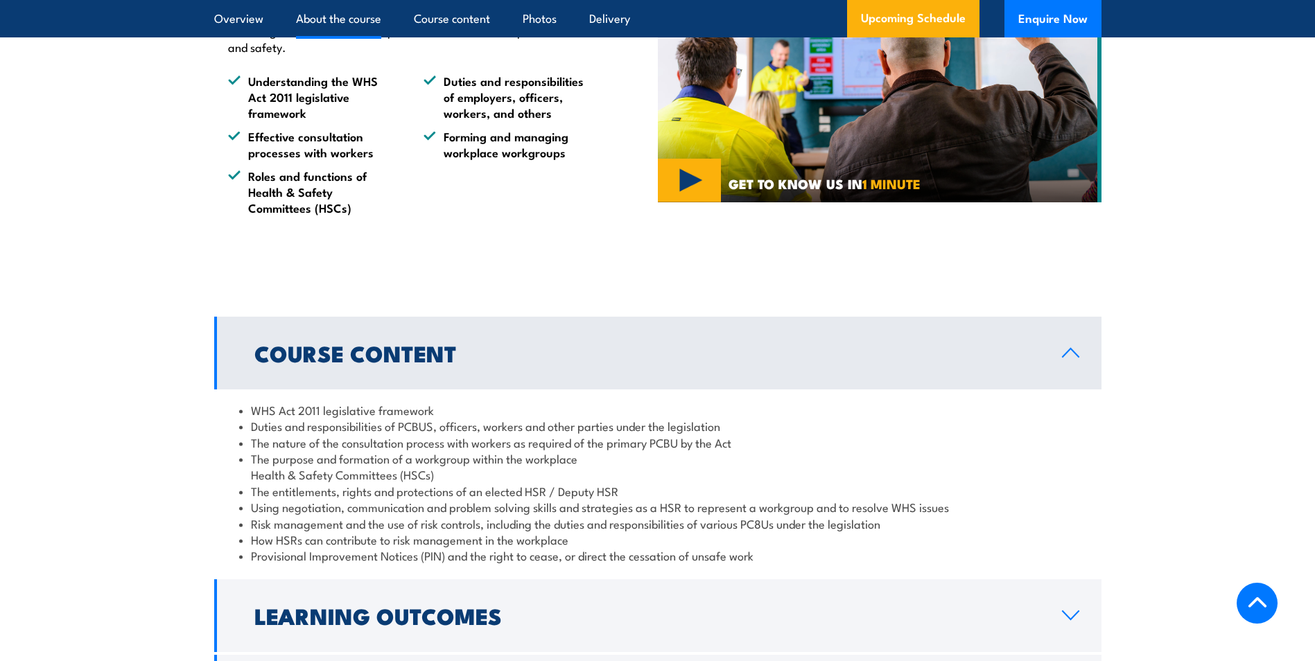
scroll to position [1386, 0]
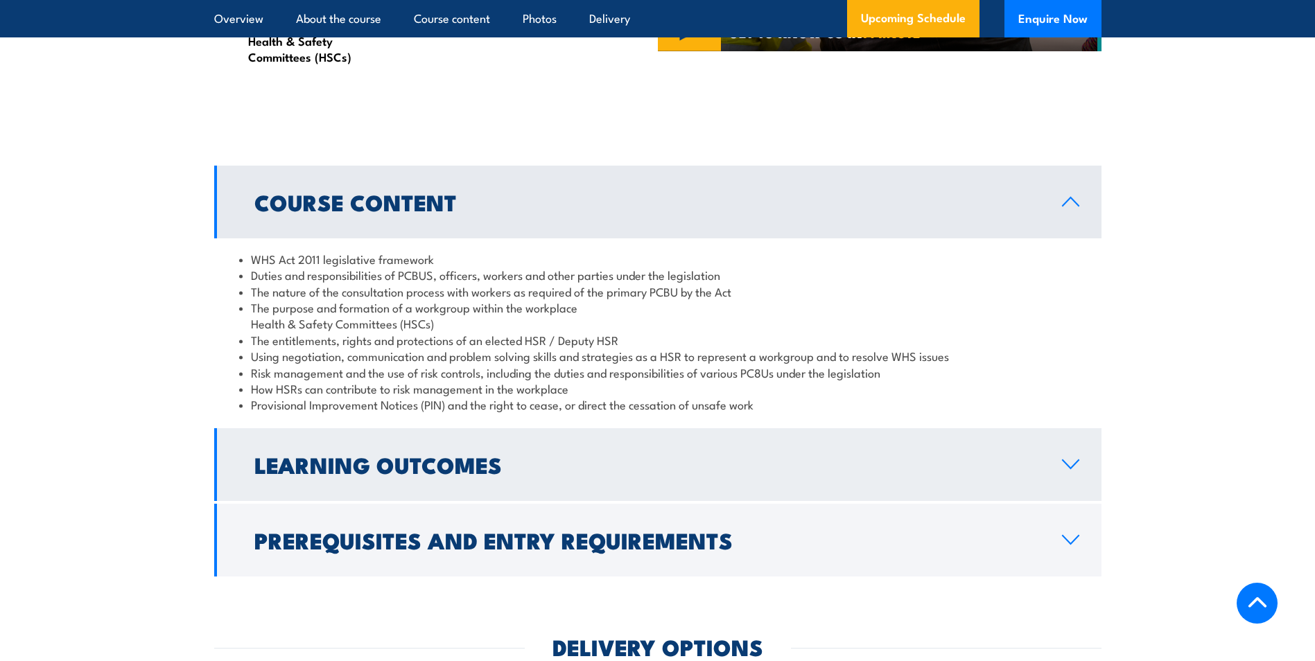
click at [1079, 470] on icon at bounding box center [1070, 464] width 19 height 11
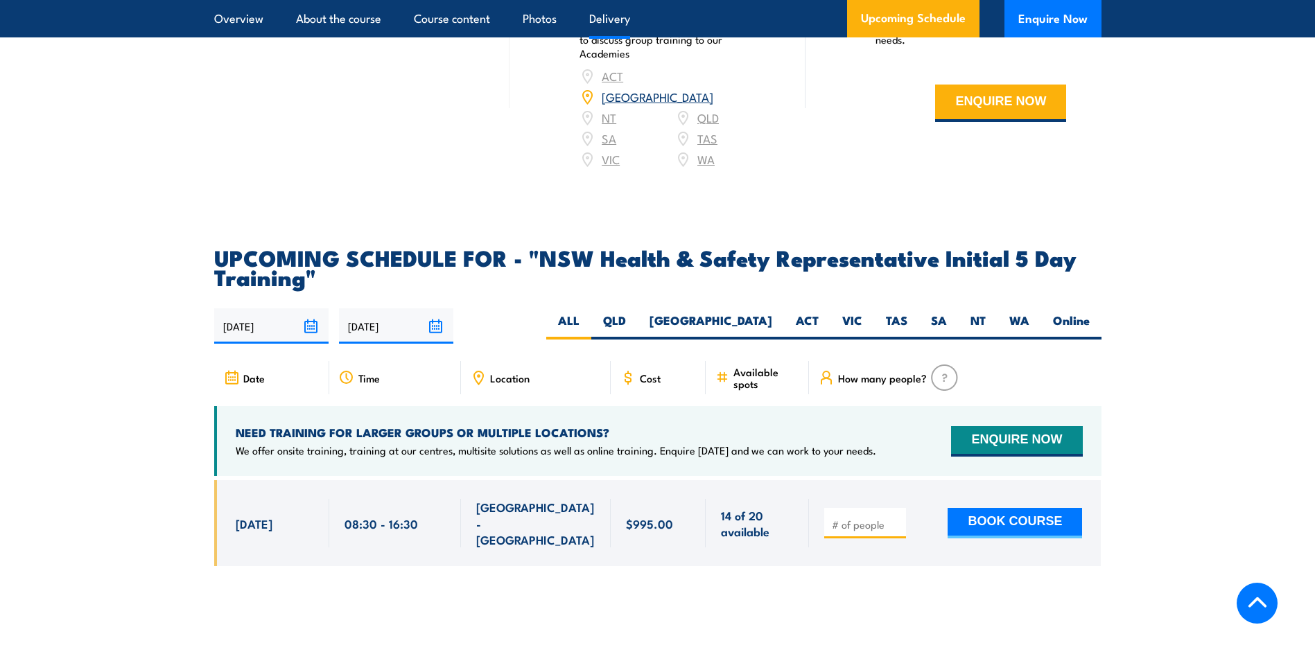
scroll to position [2218, 0]
